Goal: Task Accomplishment & Management: Manage account settings

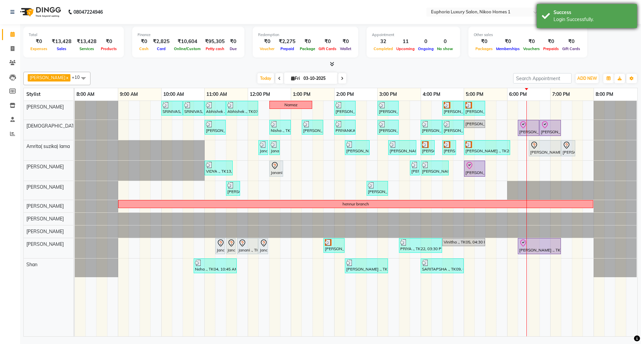
click at [597, 13] on div "Success" at bounding box center [592, 12] width 78 height 7
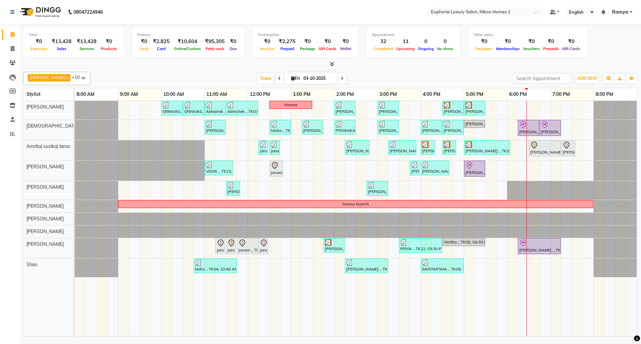
click at [625, 12] on span "Ramya" at bounding box center [620, 12] width 16 height 7
click at [601, 45] on link "Sign out" at bounding box center [597, 46] width 61 height 10
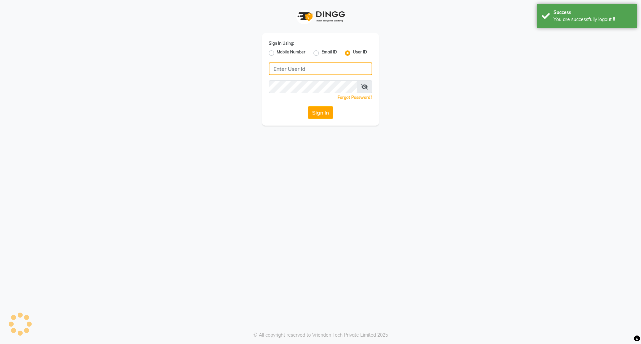
type input "8073170422"
click at [277, 53] on label "Mobile Number" at bounding box center [291, 53] width 29 height 8
click at [277, 53] on input "Mobile Number" at bounding box center [279, 51] width 4 height 4
radio input "true"
radio input "false"
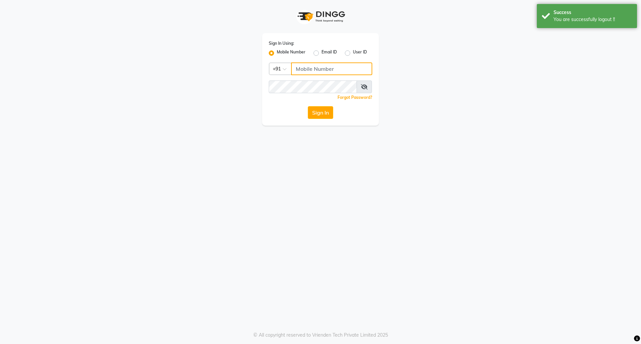
drag, startPoint x: 316, startPoint y: 67, endPoint x: 320, endPoint y: 68, distance: 3.7
click at [316, 67] on input "Username" at bounding box center [331, 68] width 81 height 13
type input "7760179992"
click at [317, 111] on button "Sign In" at bounding box center [320, 112] width 25 height 13
